Goal: Information Seeking & Learning: Learn about a topic

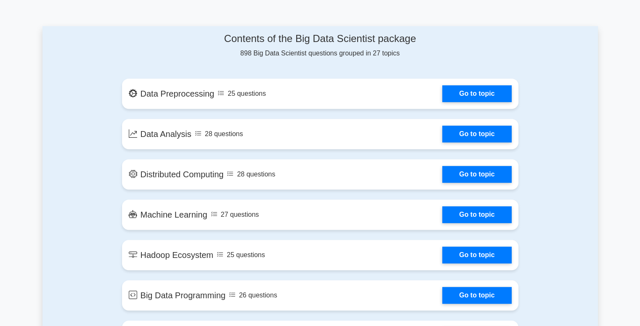
scroll to position [431, 0]
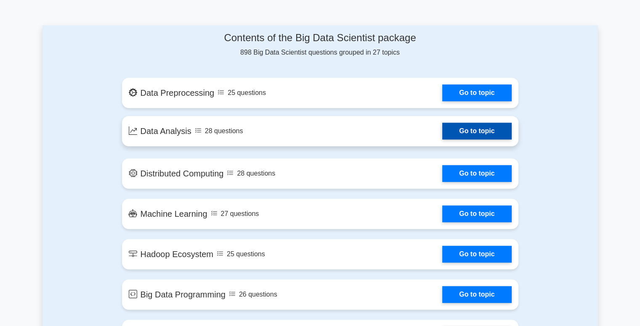
click at [469, 131] on link "Go to topic" at bounding box center [476, 131] width 69 height 17
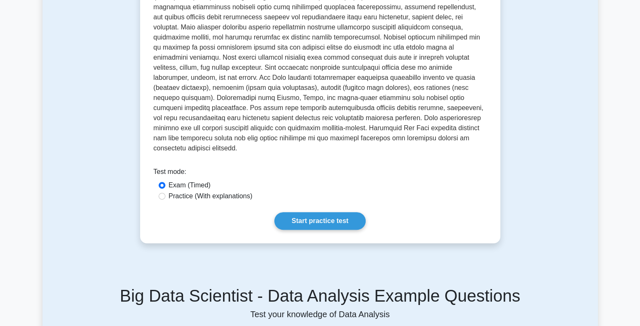
scroll to position [249, 0]
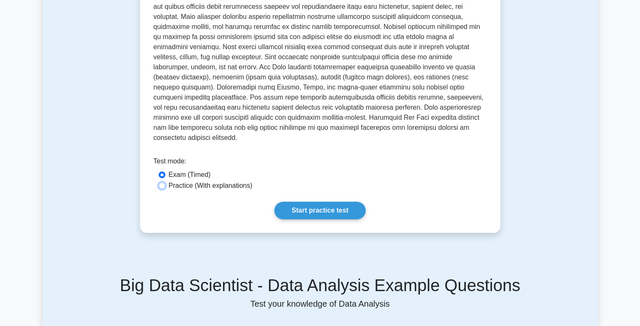
click at [163, 183] on input "Practice (With explanations)" at bounding box center [162, 186] width 7 height 7
radio input "true"
click at [311, 202] on link "Start practice test" at bounding box center [319, 211] width 91 height 18
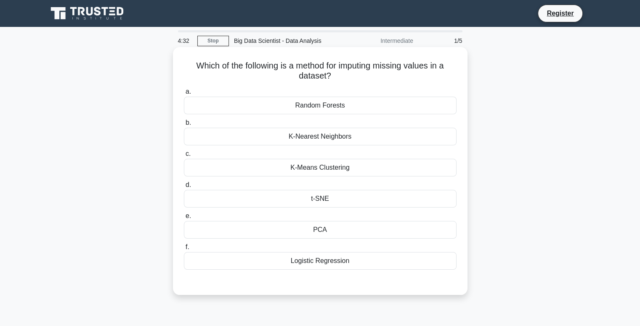
click at [313, 139] on div "K-Nearest Neighbors" at bounding box center [320, 137] width 273 height 18
click at [184, 126] on input "b. K-Nearest Neighbors" at bounding box center [184, 122] width 0 height 5
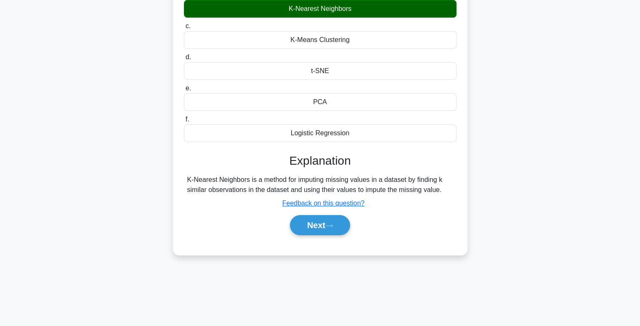
scroll to position [128, 0]
click at [310, 220] on button "Next" at bounding box center [320, 225] width 60 height 20
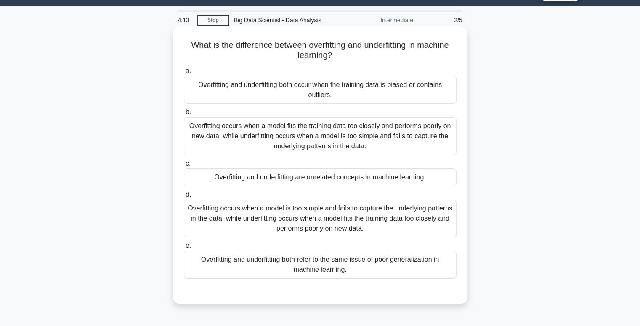
scroll to position [21, 0]
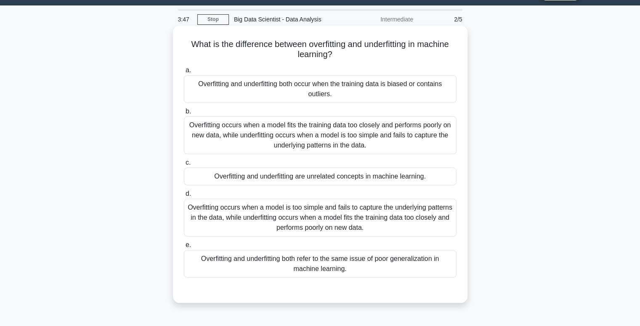
click at [296, 174] on div "Overfitting and underfitting are unrelated concepts in machine learning." at bounding box center [320, 177] width 273 height 18
click at [184, 166] on input "c. Overfitting and underfitting are unrelated concepts in machine learning." at bounding box center [184, 162] width 0 height 5
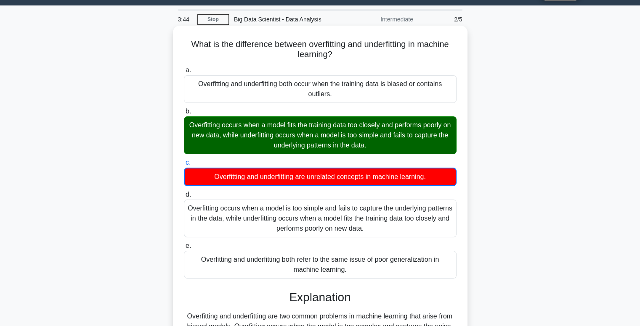
click at [259, 128] on div "Overfitting occurs when a model fits the training data too closely and performs…" at bounding box center [320, 135] width 273 height 38
click at [184, 114] on input "b. Overfitting occurs when a model fits the training data too closely and perfo…" at bounding box center [184, 111] width 0 height 5
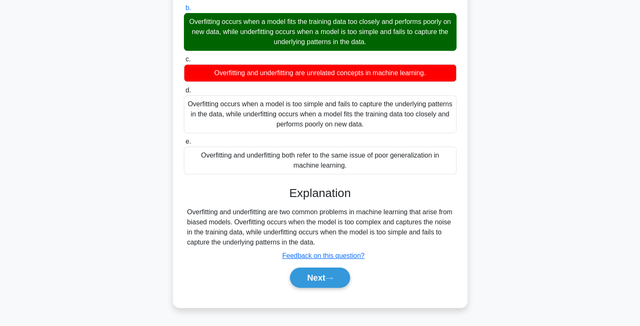
scroll to position [126, 0]
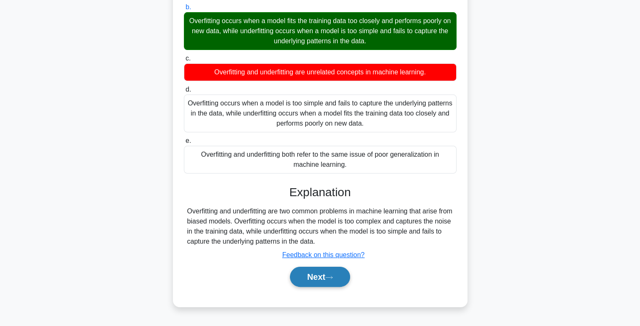
click at [310, 277] on button "Next" at bounding box center [320, 277] width 60 height 20
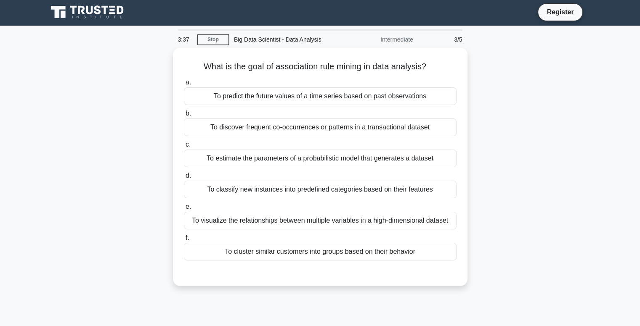
scroll to position [2, 0]
